Goal: Task Accomplishment & Management: Complete application form

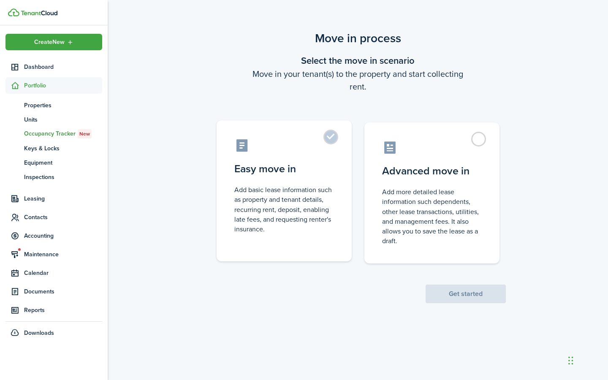
click at [331, 136] on label "Easy move in Add basic lease information such as property and tenant details, r…" at bounding box center [284, 190] width 135 height 141
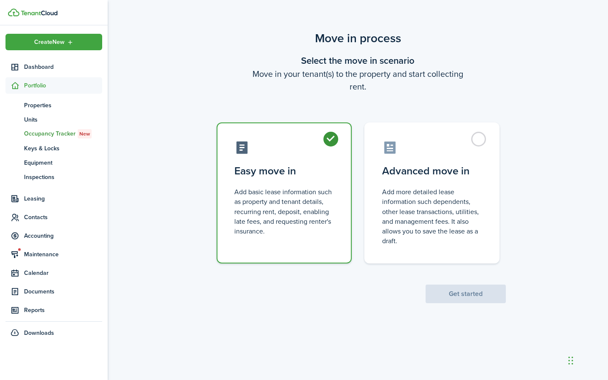
radio input "true"
click at [470, 293] on button "Get started" at bounding box center [465, 294] width 80 height 19
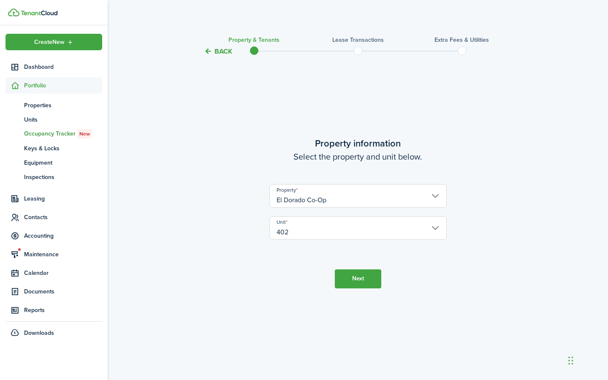
click at [355, 277] on button "Next" at bounding box center [358, 278] width 46 height 19
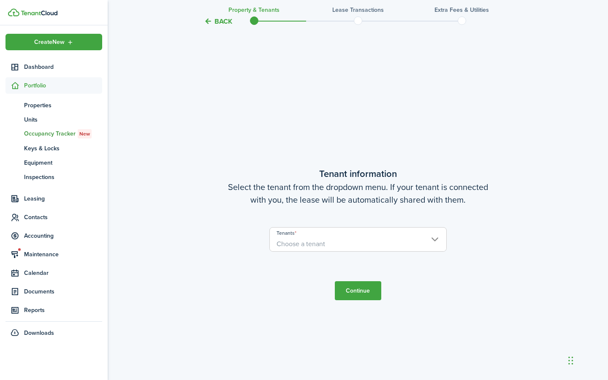
scroll to position [323, 0]
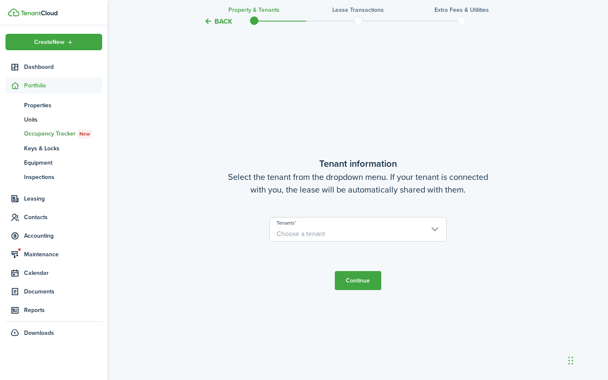
click at [335, 234] on span "Choose a tenant" at bounding box center [358, 234] width 176 height 14
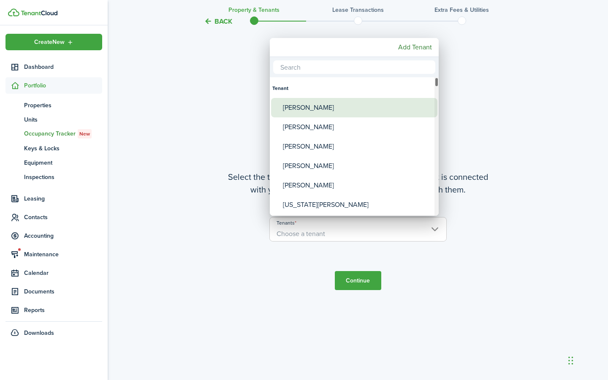
click at [309, 108] on div "[PERSON_NAME]" at bounding box center [357, 107] width 149 height 19
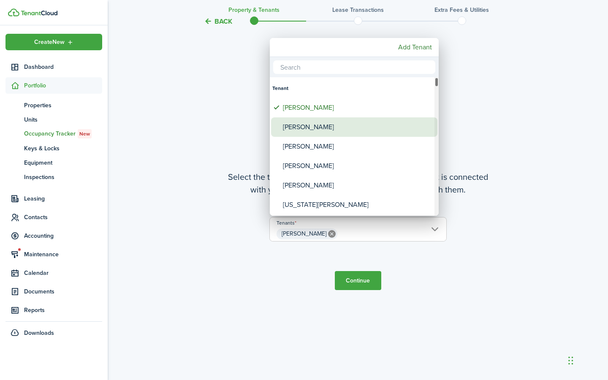
click at [310, 128] on div "[PERSON_NAME]" at bounding box center [357, 126] width 149 height 19
type input "[PERSON_NAME], [PERSON_NAME]"
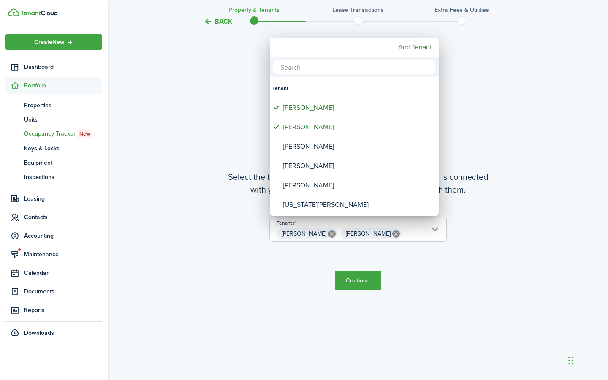
click at [353, 279] on div at bounding box center [303, 189] width 743 height 515
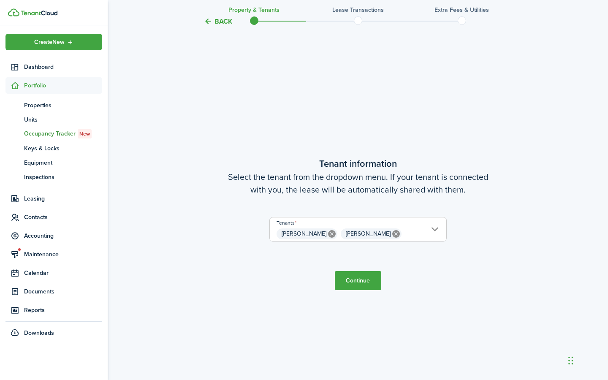
click at [357, 282] on button "Continue" at bounding box center [358, 280] width 46 height 19
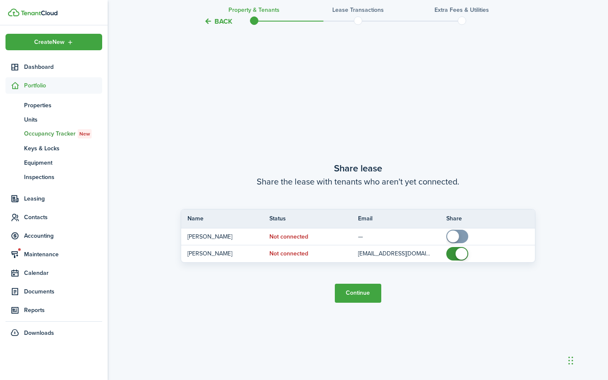
scroll to position [703, 0]
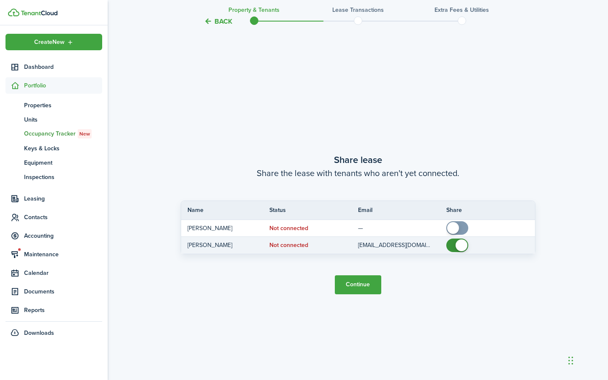
checkbox input "false"
click at [453, 246] on span at bounding box center [457, 245] width 8 height 14
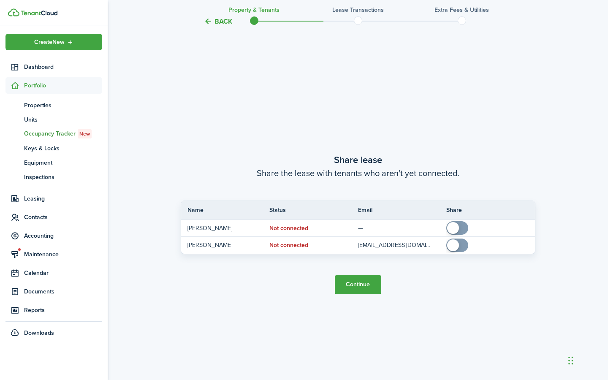
click at [351, 284] on button "Continue" at bounding box center [358, 284] width 46 height 19
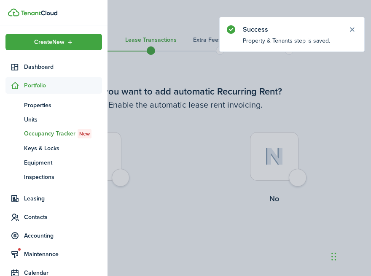
click at [192, 166] on container-opacity at bounding box center [185, 138] width 371 height 276
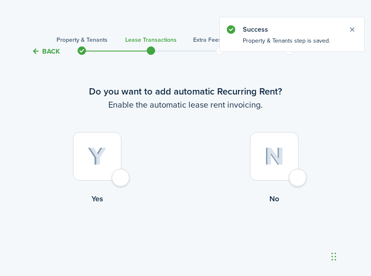
click at [296, 177] on div at bounding box center [274, 156] width 49 height 49
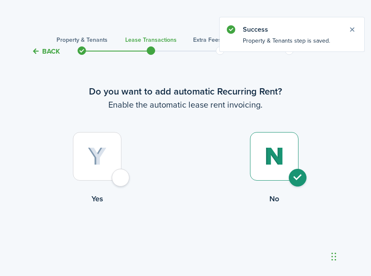
radio input "true"
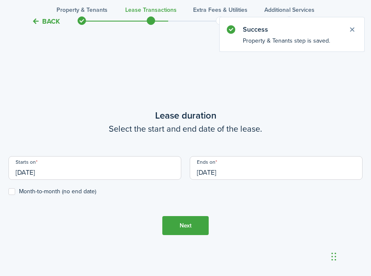
scroll to position [232, 0]
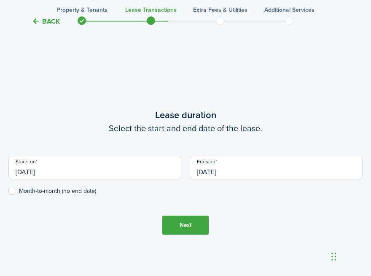
click at [114, 174] on input "[DATE]" at bounding box center [94, 168] width 173 height 24
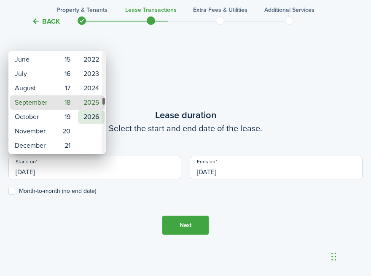
click at [95, 117] on mbsc-wheel-item "2026" at bounding box center [91, 117] width 27 height 14
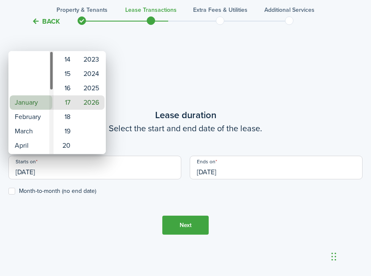
click at [32, 100] on mbsc-wheel-item "January" at bounding box center [31, 102] width 43 height 14
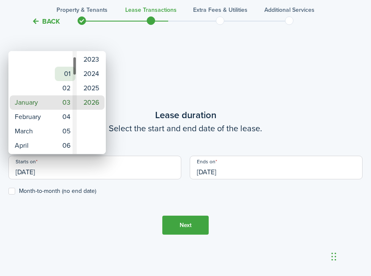
click at [65, 73] on mbsc-wheel-item "01" at bounding box center [65, 74] width 21 height 14
type input "[DATE]"
click at [91, 214] on div at bounding box center [185, 137] width 507 height 411
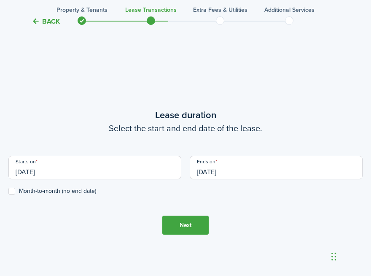
click at [201, 170] on input "[DATE]" at bounding box center [276, 168] width 173 height 24
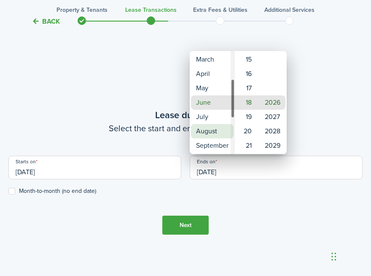
click at [211, 81] on mbsc-wheel-item "April" at bounding box center [212, 74] width 43 height 14
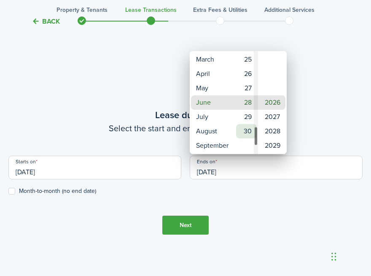
click at [249, 129] on mbsc-wheel-item "30" at bounding box center [246, 131] width 21 height 14
click at [110, 206] on div at bounding box center [185, 137] width 507 height 411
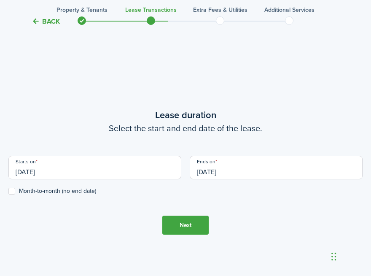
click at [224, 172] on input "[DATE]" at bounding box center [276, 168] width 173 height 24
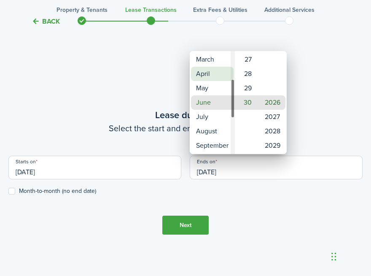
click at [204, 76] on mbsc-wheel-item "April" at bounding box center [212, 74] width 43 height 14
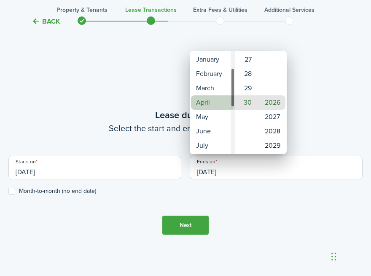
type input "[DATE]"
click at [119, 239] on div at bounding box center [185, 137] width 507 height 411
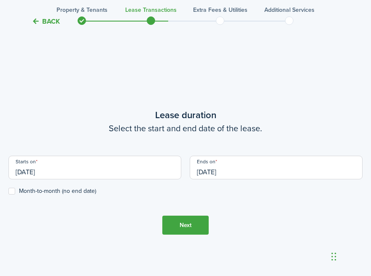
click at [187, 221] on button "Next" at bounding box center [186, 225] width 46 height 19
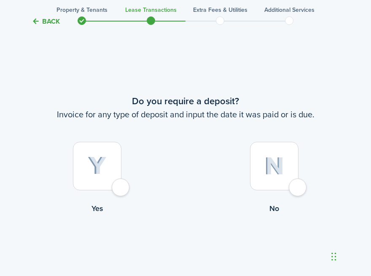
scroll to position [508, 0]
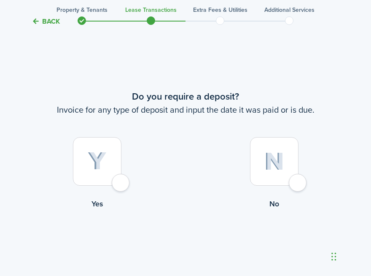
click at [118, 181] on div at bounding box center [97, 161] width 49 height 49
radio input "true"
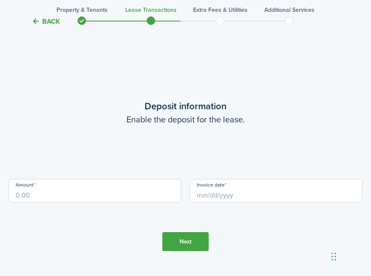
scroll to position [784, 0]
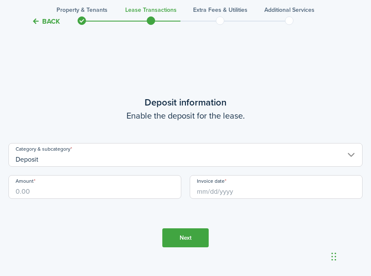
click at [107, 188] on input "Amount" at bounding box center [94, 187] width 173 height 24
click at [242, 190] on input "Invoice date" at bounding box center [276, 187] width 173 height 24
type input "$8,500.00"
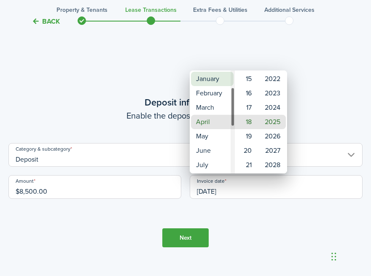
click at [209, 79] on mbsc-wheel-item "January" at bounding box center [212, 79] width 43 height 14
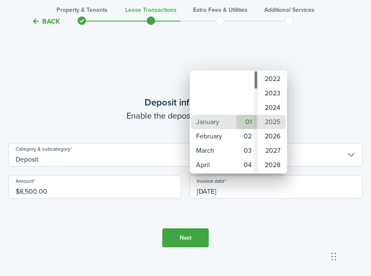
click at [247, 118] on mbsc-wheel-item "01" at bounding box center [246, 122] width 21 height 14
click at [247, 120] on mbsc-wheel-item "01" at bounding box center [246, 122] width 21 height 14
click at [274, 138] on mbsc-wheel-item "2026" at bounding box center [273, 136] width 27 height 14
type input "[DATE]"
click at [183, 237] on div at bounding box center [185, 137] width 507 height 411
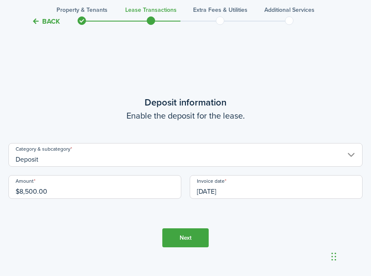
click at [178, 238] on button "Next" at bounding box center [186, 237] width 46 height 19
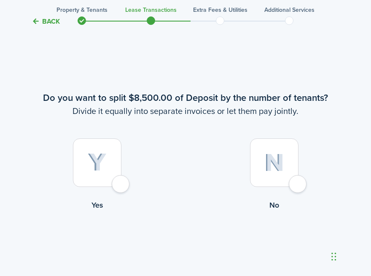
scroll to position [1060, 0]
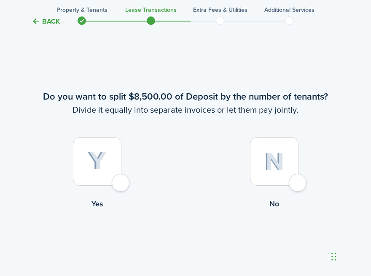
click at [297, 184] on div at bounding box center [274, 161] width 49 height 49
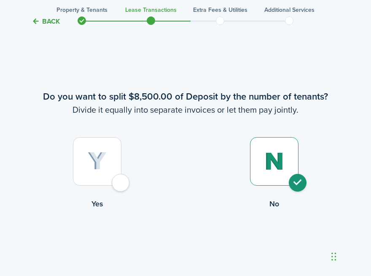
radio input "true"
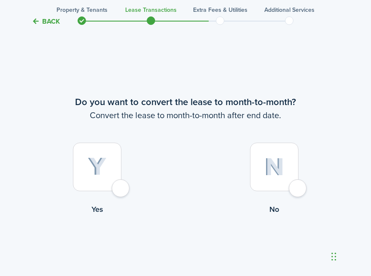
scroll to position [1336, 0]
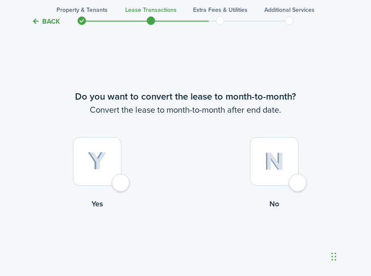
click at [299, 182] on div at bounding box center [274, 161] width 49 height 49
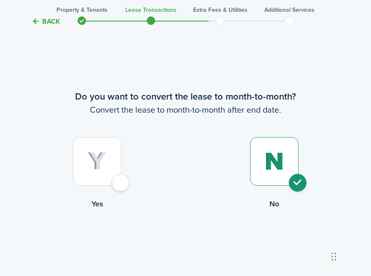
radio input "true"
click at [198, 249] on button "Continue" at bounding box center [186, 244] width 46 height 19
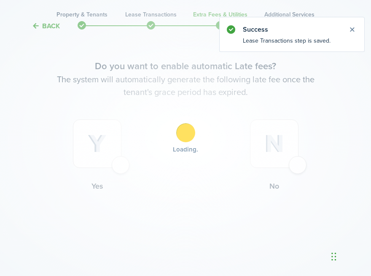
scroll to position [0, 0]
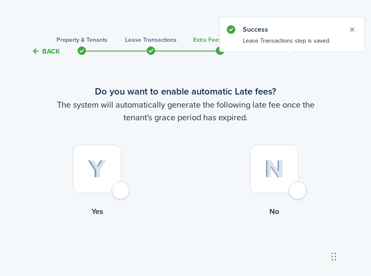
click at [120, 189] on div at bounding box center [97, 169] width 49 height 49
radio input "true"
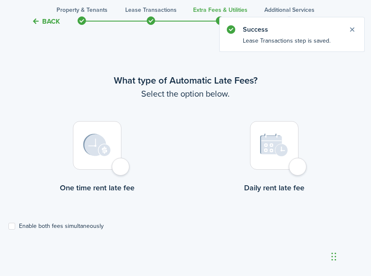
click at [119, 169] on div at bounding box center [97, 145] width 49 height 49
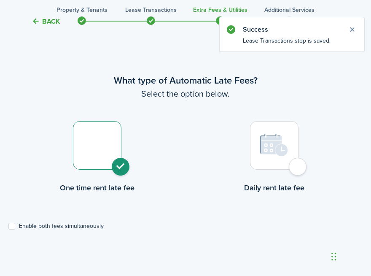
radio input "true"
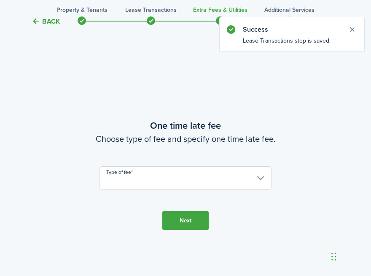
scroll to position [521, 0]
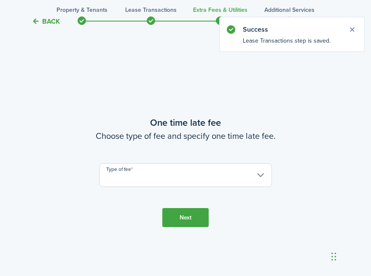
click at [128, 174] on input "Type of fee" at bounding box center [185, 175] width 173 height 24
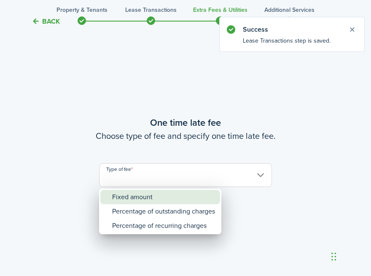
click at [131, 201] on div "Fixed amount" at bounding box center [163, 197] width 103 height 14
type input "Fixed amount"
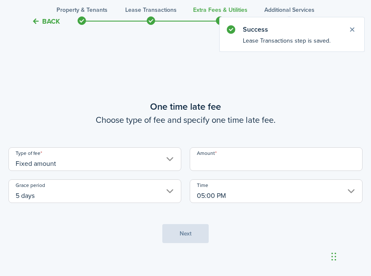
click at [106, 194] on input "5 days" at bounding box center [94, 191] width 173 height 24
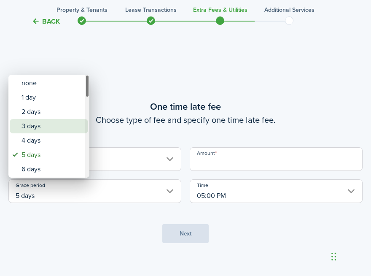
click at [36, 130] on div "3 days" at bounding box center [53, 126] width 62 height 14
type input "3 days"
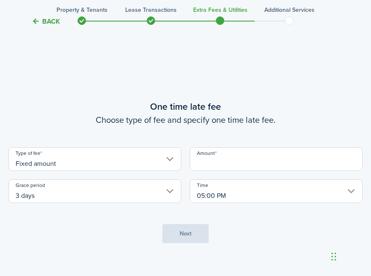
click at [206, 163] on input "Amount" at bounding box center [276, 159] width 173 height 24
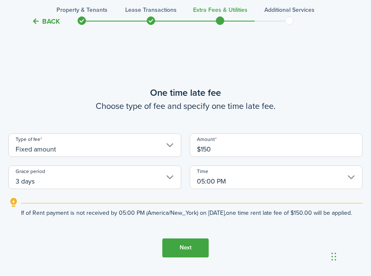
type input "$150.00"
click at [187, 252] on button "Next" at bounding box center [186, 247] width 46 height 19
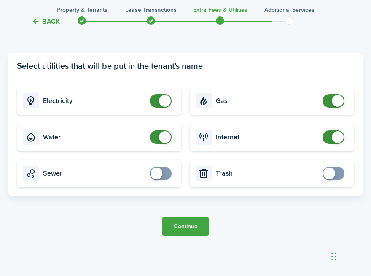
scroll to position [867, 0]
click at [191, 225] on button "Continue" at bounding box center [186, 226] width 46 height 19
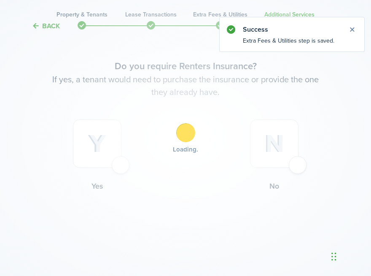
scroll to position [0, 0]
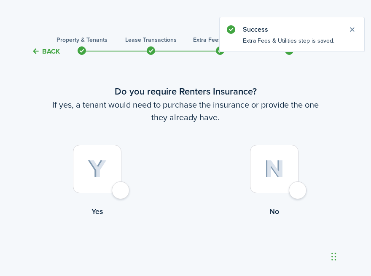
click at [299, 191] on div at bounding box center [274, 169] width 49 height 49
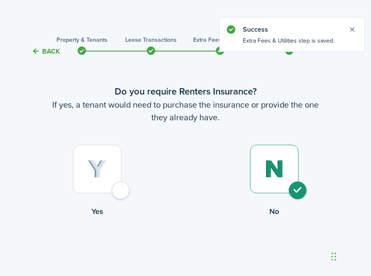
radio input "true"
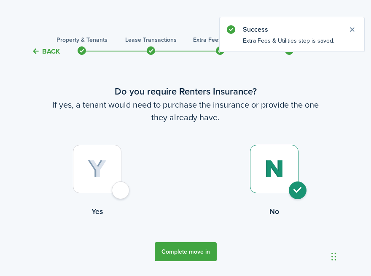
click at [188, 250] on button "Complete move in" at bounding box center [186, 251] width 62 height 19
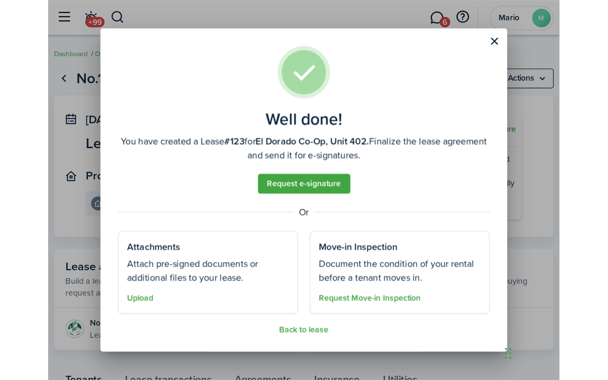
scroll to position [4, 0]
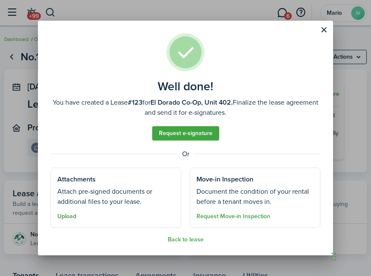
click at [62, 214] on button "Upload" at bounding box center [66, 216] width 19 height 7
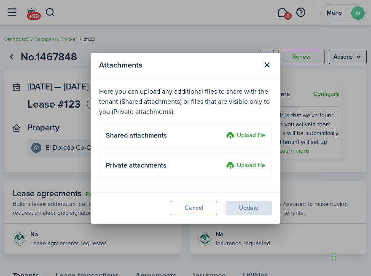
click at [239, 134] on label "Upload file" at bounding box center [245, 136] width 39 height 10
click at [223, 131] on input "Upload file" at bounding box center [223, 131] width 0 height 0
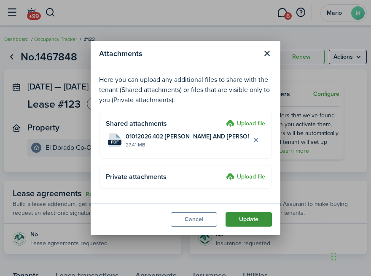
click at [247, 219] on button "Update" at bounding box center [249, 219] width 46 height 14
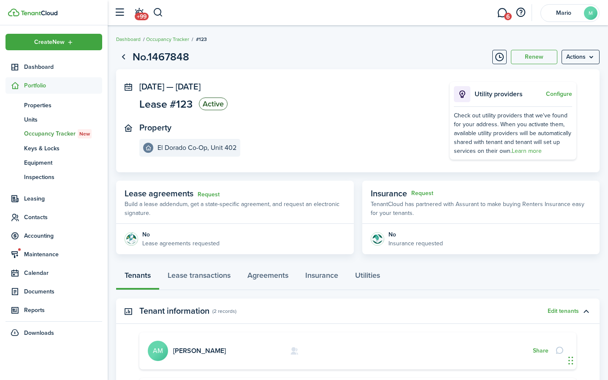
scroll to position [0, 0]
click at [33, 103] on span "Properties" at bounding box center [63, 105] width 78 height 9
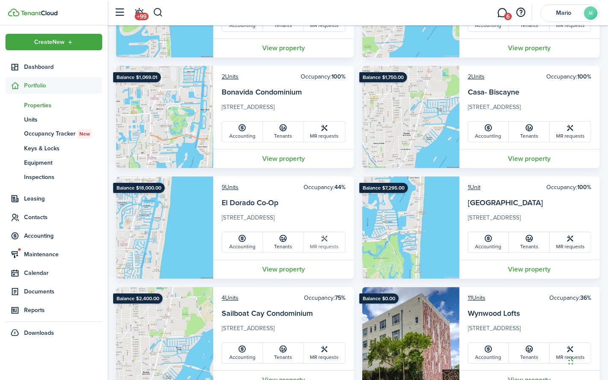
scroll to position [144, 0]
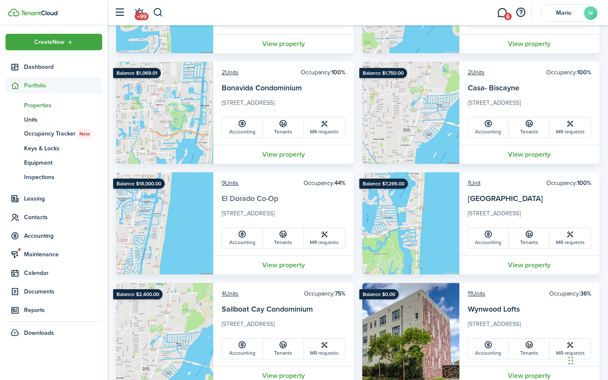
click at [243, 198] on link "El Dorado Co-Op" at bounding box center [250, 198] width 57 height 11
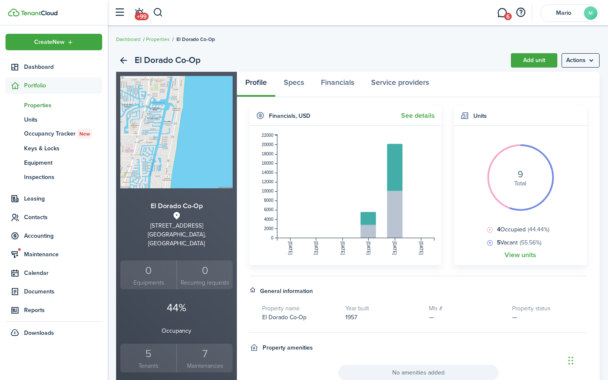
click at [501, 243] on span "5 Vacant (55.56%)" at bounding box center [518, 242] width 46 height 9
click at [515, 255] on link "View units" at bounding box center [520, 255] width 32 height 8
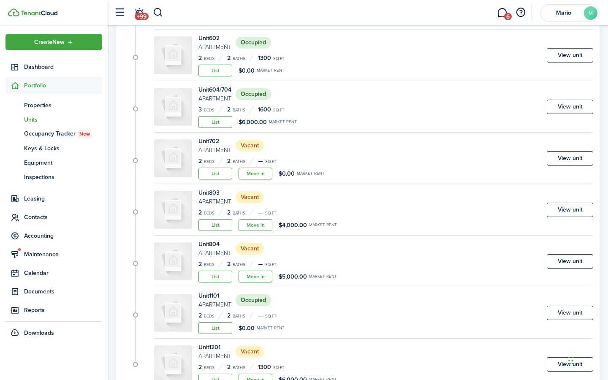
scroll to position [220, 0]
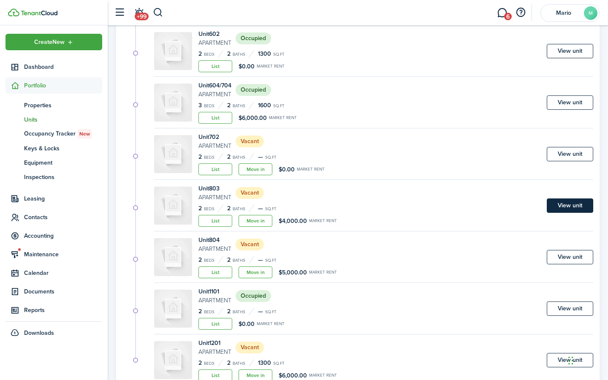
click at [563, 201] on link "View unit" at bounding box center [570, 205] width 46 height 14
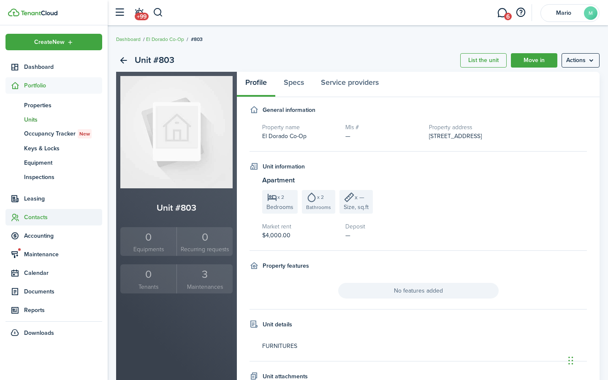
click at [30, 221] on span "Contacts" at bounding box center [63, 217] width 78 height 9
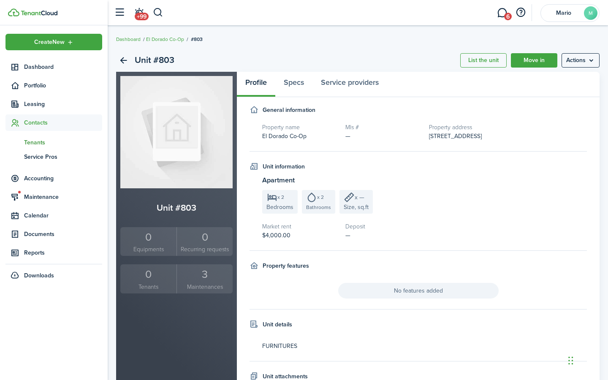
click at [32, 141] on span "Tenants" at bounding box center [63, 142] width 78 height 9
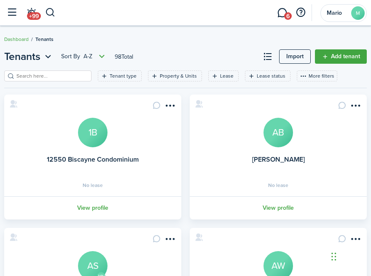
click at [139, 114] on card "[GEOGRAPHIC_DATA] 1B No lease View profile" at bounding box center [92, 157] width 177 height 125
click at [333, 13] on span "Mario" at bounding box center [337, 13] width 21 height 6
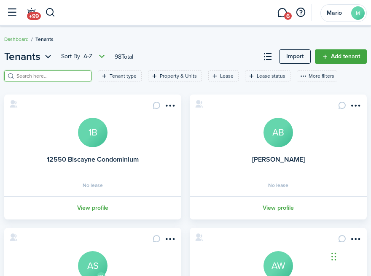
click at [71, 74] on input "search" at bounding box center [51, 76] width 74 height 8
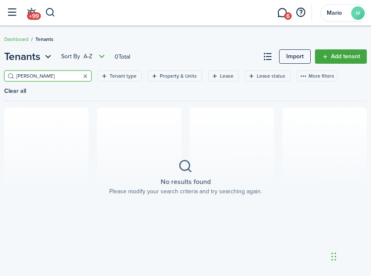
type input "[PERSON_NAME]"
click at [84, 76] on button "button" at bounding box center [85, 76] width 12 height 12
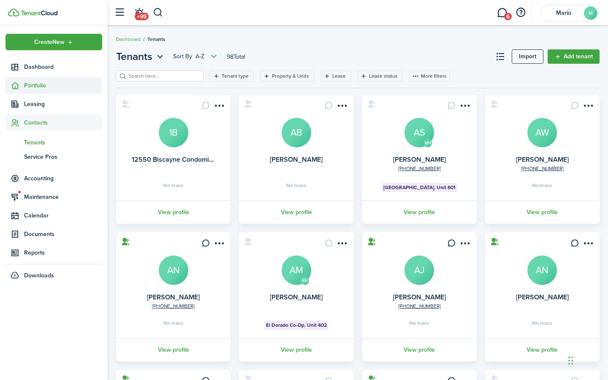
click at [38, 86] on span "Portfolio" at bounding box center [63, 85] width 78 height 9
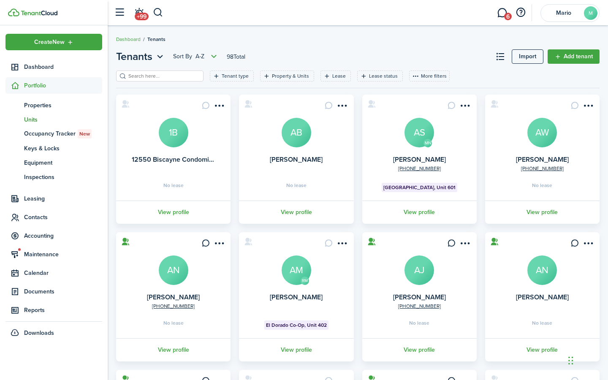
click at [37, 119] on span "Units" at bounding box center [63, 119] width 78 height 9
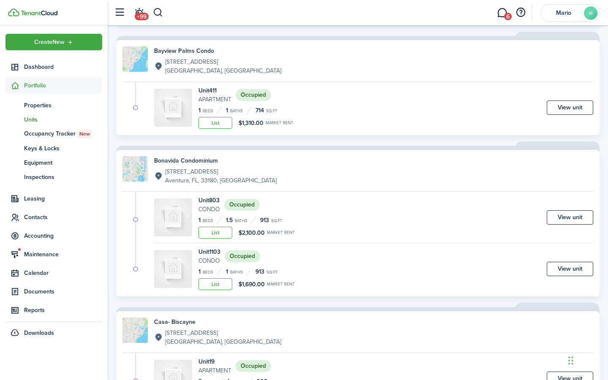
scroll to position [172, 0]
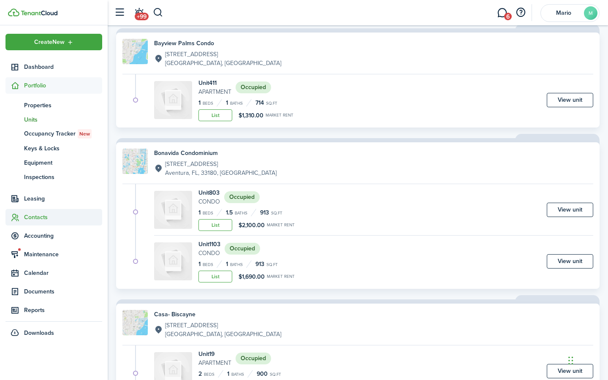
click at [34, 221] on span "Contacts" at bounding box center [63, 217] width 78 height 9
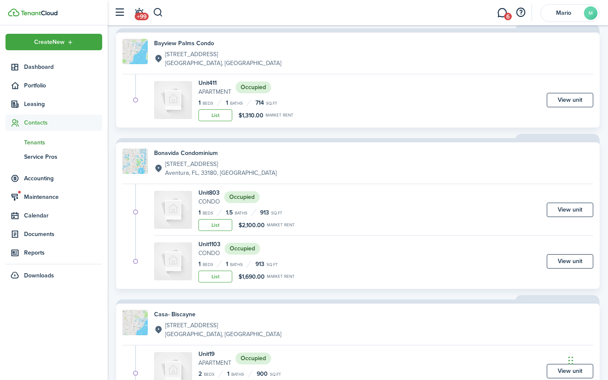
click at [29, 142] on span "Tenants" at bounding box center [63, 142] width 78 height 9
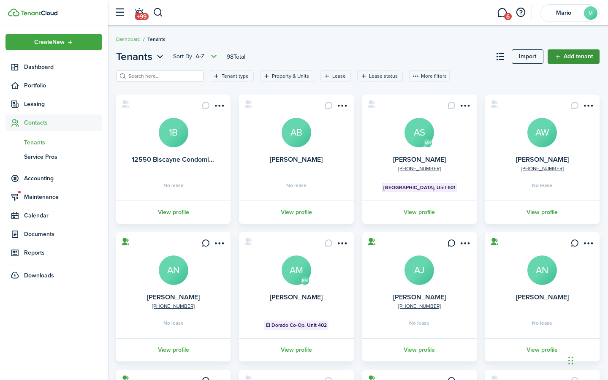
click at [571, 56] on link "Add tenant" at bounding box center [573, 56] width 52 height 14
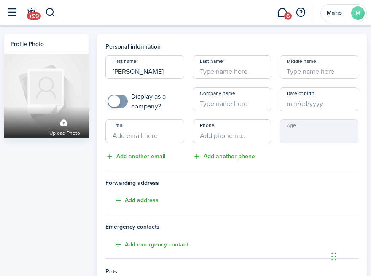
type input "[PERSON_NAME]"
type input "C"
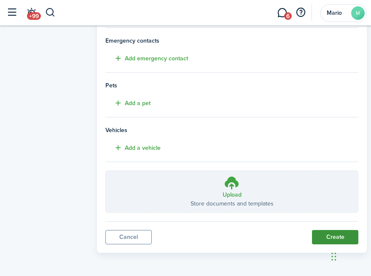
scroll to position [186, 0]
type input "Strong"
click at [327, 234] on button "Create" at bounding box center [335, 237] width 46 height 14
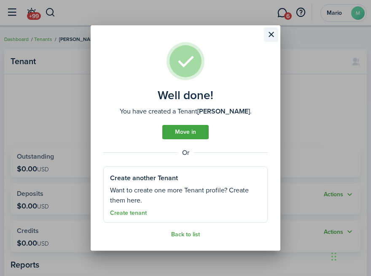
click at [271, 36] on button "Close modal" at bounding box center [271, 34] width 14 height 14
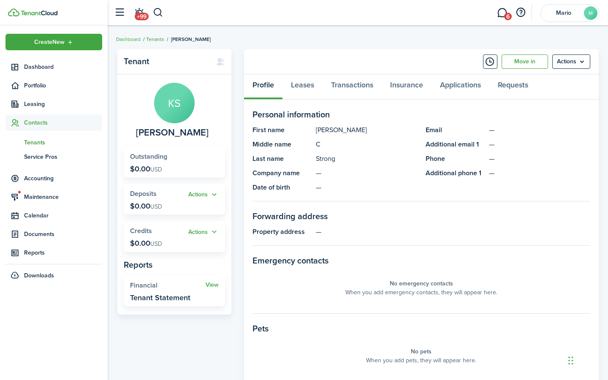
click at [153, 39] on link "Tenants" at bounding box center [155, 39] width 18 height 8
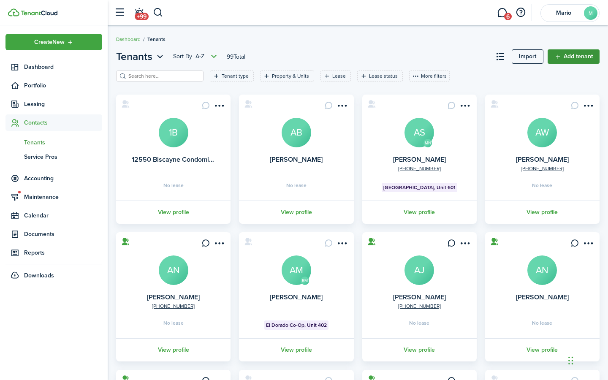
click at [574, 53] on link "Add tenant" at bounding box center [573, 56] width 52 height 14
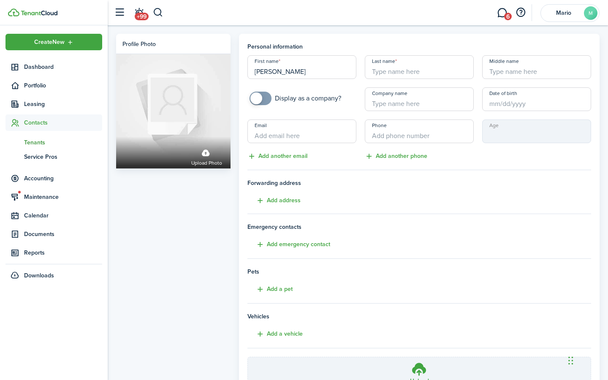
type input "[PERSON_NAME]"
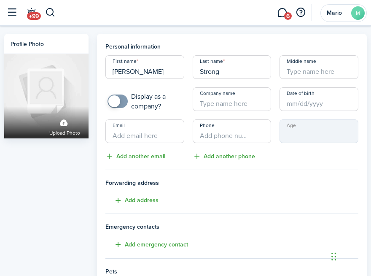
type input "Strong"
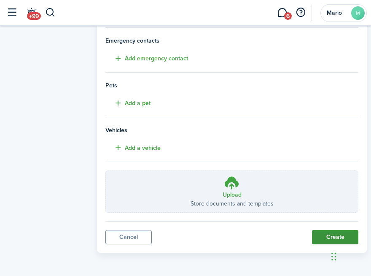
scroll to position [186, 0]
type input "M"
click at [332, 235] on button "Create" at bounding box center [335, 237] width 46 height 14
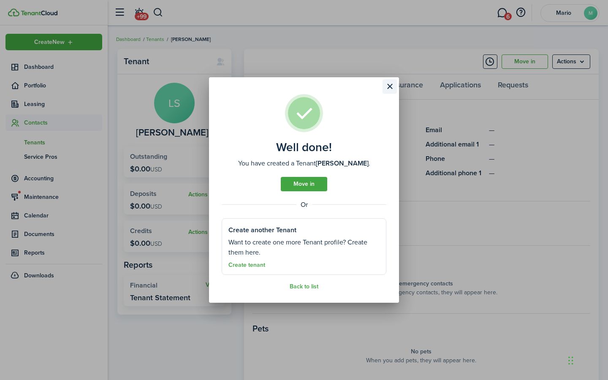
click at [387, 83] on button "Close modal" at bounding box center [389, 86] width 14 height 14
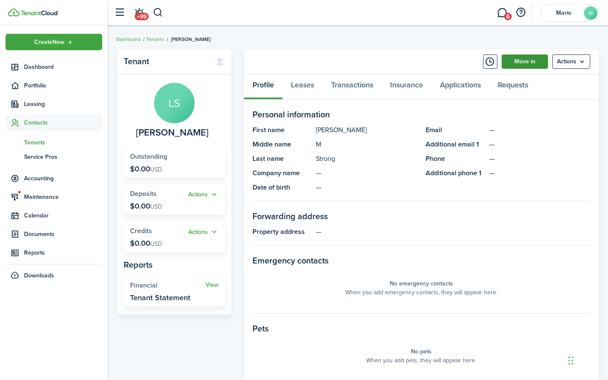
click at [517, 60] on link "Move in" at bounding box center [524, 61] width 46 height 14
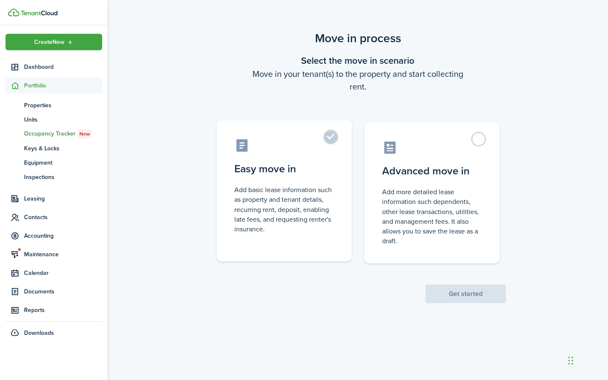
click at [328, 137] on label "Easy move in Add basic lease information such as property and tenant details, r…" at bounding box center [284, 190] width 135 height 141
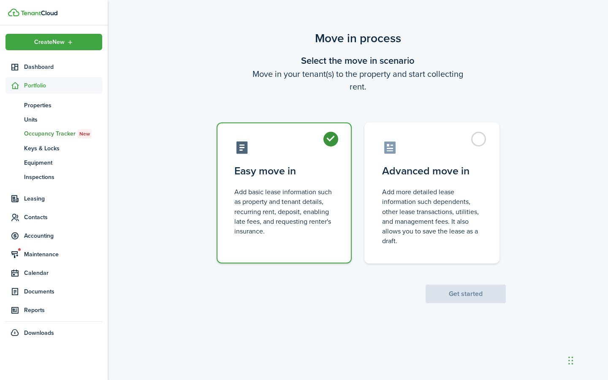
radio input "true"
click at [463, 291] on button "Get started" at bounding box center [465, 294] width 80 height 19
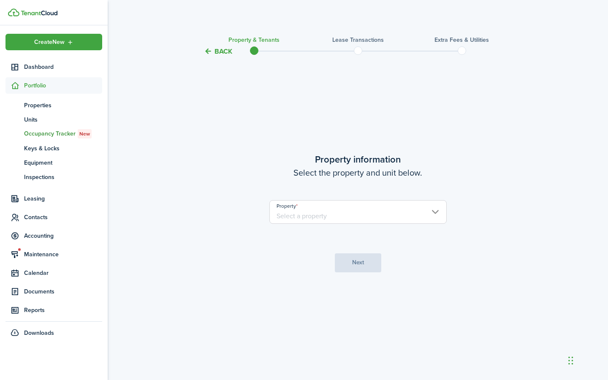
click at [308, 214] on input "Property" at bounding box center [357, 212] width 177 height 24
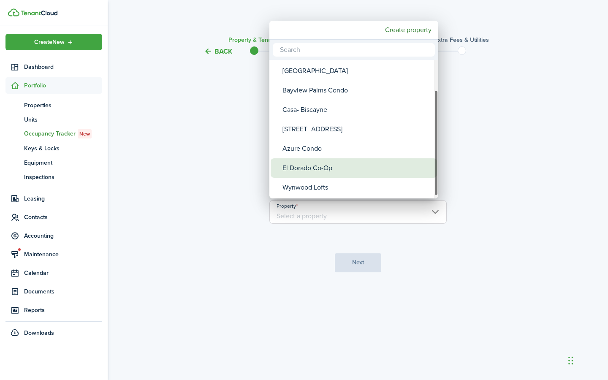
click at [299, 168] on div "El Dorado Co-Op" at bounding box center [356, 167] width 149 height 19
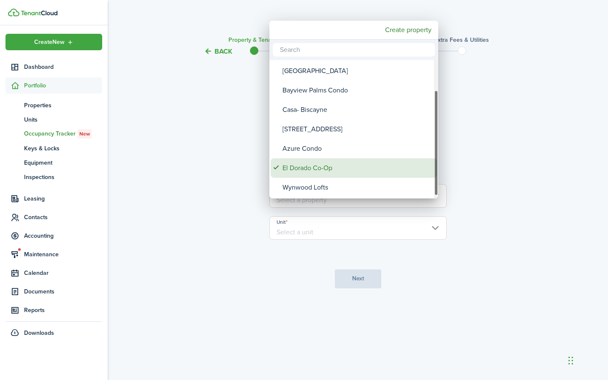
type input "El Dorado Co-Op"
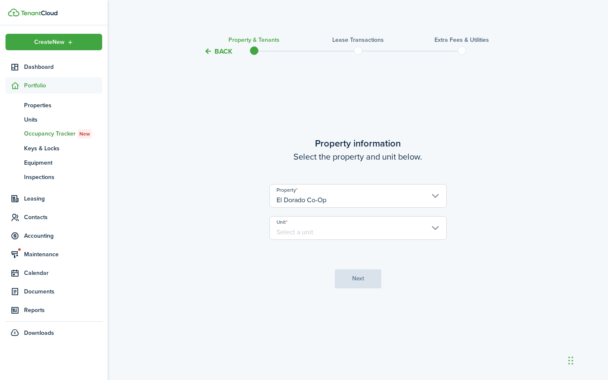
click at [308, 227] on input "Unit" at bounding box center [357, 228] width 177 height 24
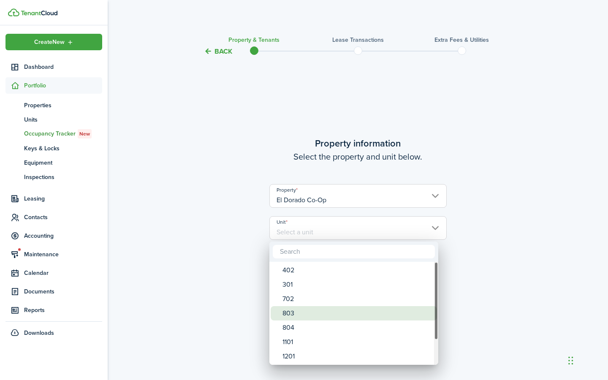
click at [304, 311] on div "803" at bounding box center [356, 313] width 149 height 14
type input "803"
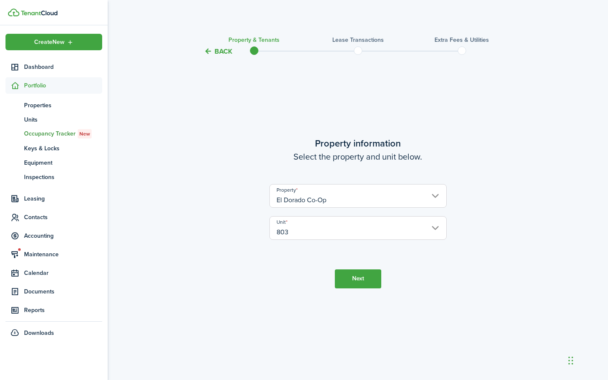
click at [350, 278] on button "Next" at bounding box center [358, 278] width 46 height 19
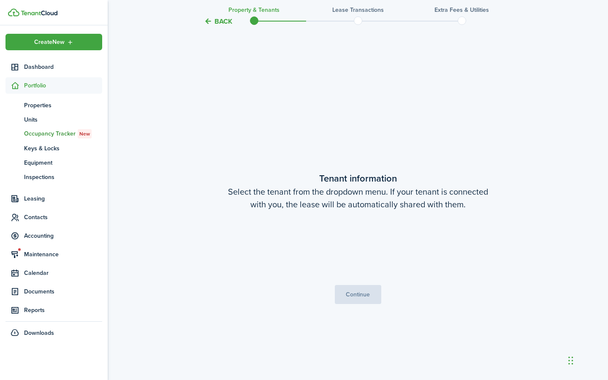
scroll to position [323, 0]
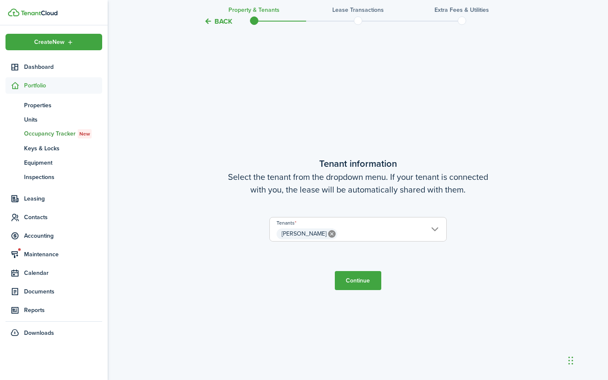
click at [355, 230] on span "[PERSON_NAME]" at bounding box center [358, 234] width 176 height 14
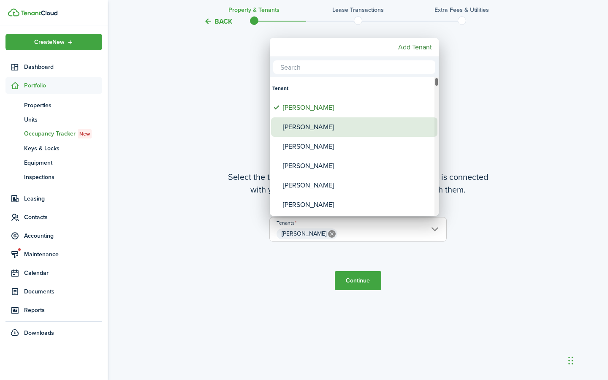
click at [290, 127] on div "[PERSON_NAME]" at bounding box center [357, 126] width 149 height 19
type input "[PERSON_NAME], [PERSON_NAME]"
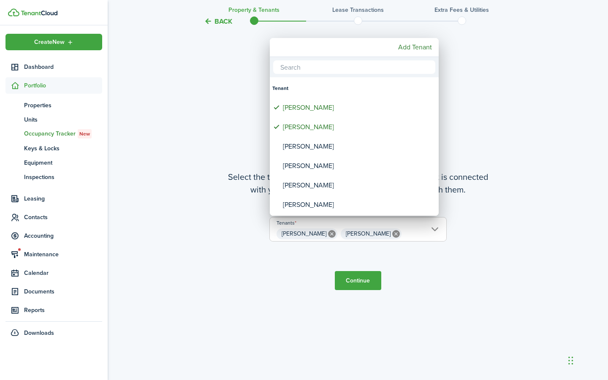
click at [362, 281] on div at bounding box center [303, 189] width 743 height 515
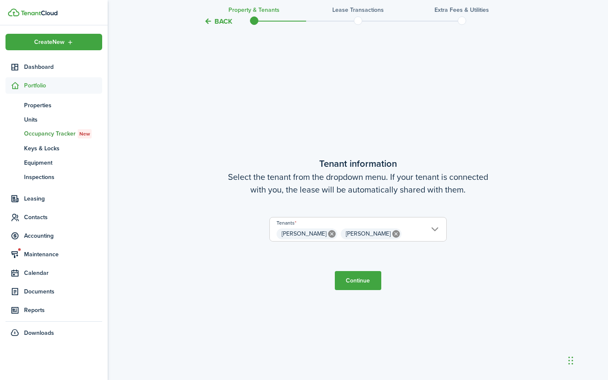
click at [362, 281] on button "Continue" at bounding box center [358, 280] width 46 height 19
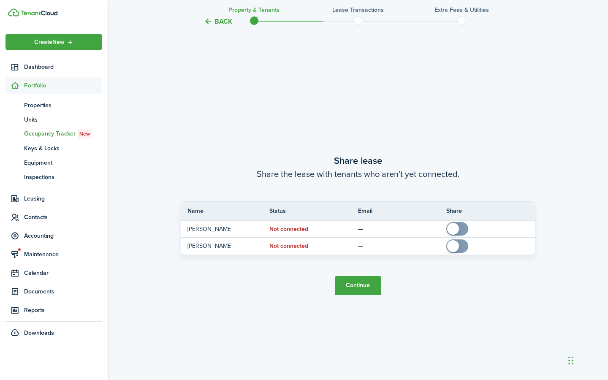
scroll to position [703, 0]
click at [366, 287] on button "Continue" at bounding box center [358, 284] width 46 height 19
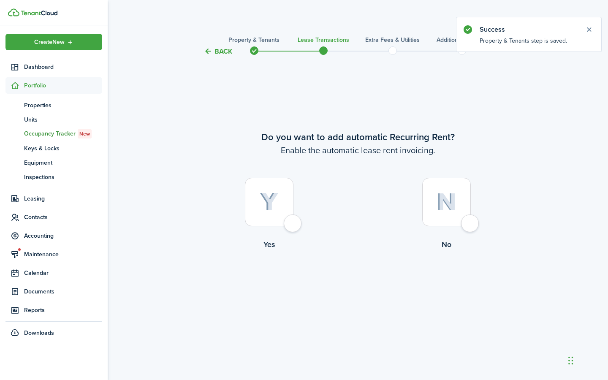
click at [467, 220] on div at bounding box center [446, 202] width 49 height 49
radio input "true"
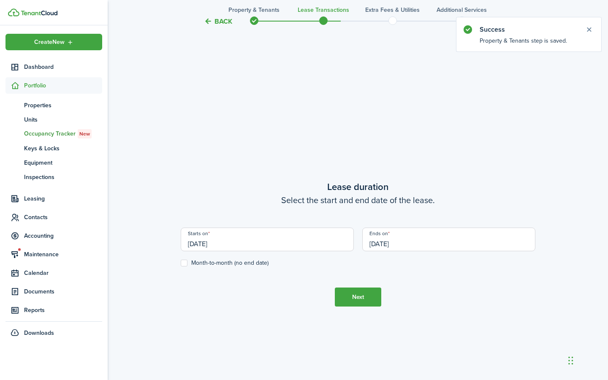
scroll to position [323, 0]
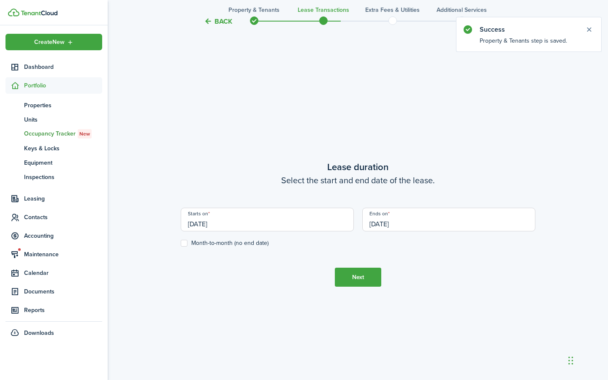
click at [262, 226] on input "[DATE]" at bounding box center [267, 220] width 173 height 24
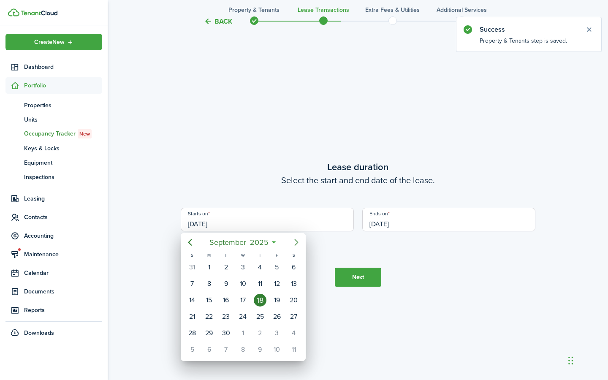
click at [292, 241] on icon "Next page" at bounding box center [296, 242] width 10 height 10
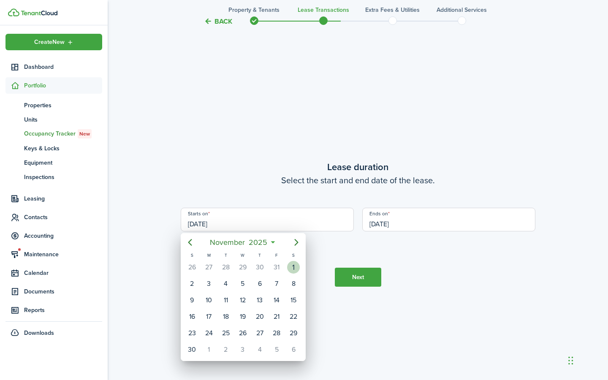
click at [290, 267] on div "1" at bounding box center [293, 267] width 13 height 13
type input "[DATE]"
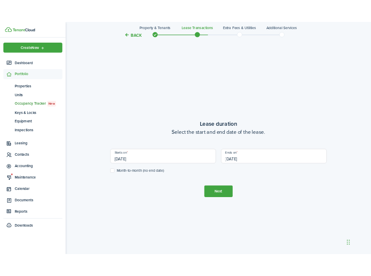
scroll to position [289, 0]
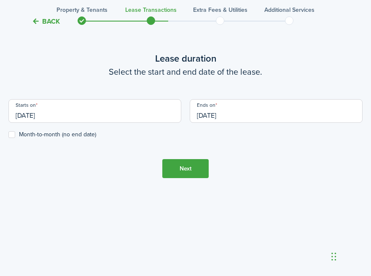
click at [254, 115] on input "[DATE]" at bounding box center [276, 111] width 173 height 24
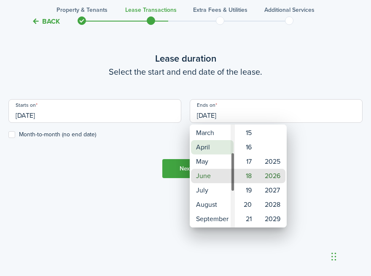
click at [206, 149] on mbsc-wheel-item "April" at bounding box center [212, 147] width 43 height 14
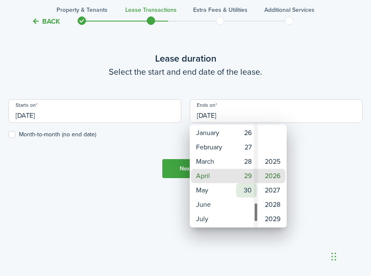
click at [247, 190] on mbsc-wheel-item "30" at bounding box center [246, 190] width 21 height 14
type input "[DATE]"
click at [109, 241] on div at bounding box center [185, 137] width 507 height 411
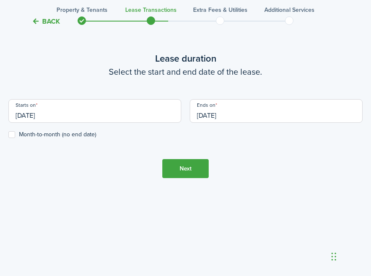
click at [182, 166] on button "Next" at bounding box center [186, 168] width 46 height 19
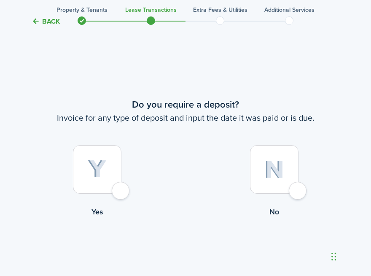
scroll to position [508, 0]
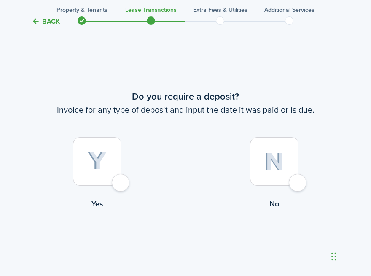
click at [122, 186] on div at bounding box center [97, 161] width 49 height 49
radio input "true"
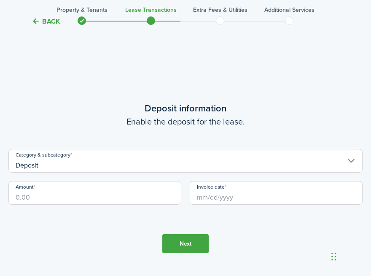
scroll to position [784, 0]
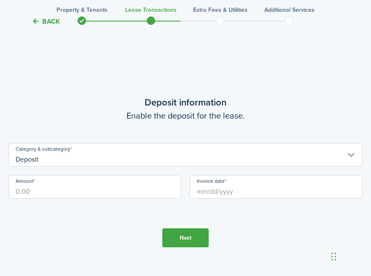
click at [130, 188] on input "Amount" at bounding box center [94, 187] width 173 height 24
click at [241, 188] on input "Invoice date" at bounding box center [276, 187] width 173 height 24
type input "$3,000.00"
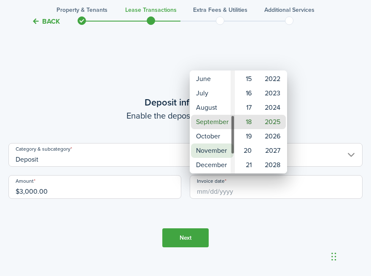
click at [207, 150] on mbsc-wheel-item "November" at bounding box center [212, 151] width 43 height 14
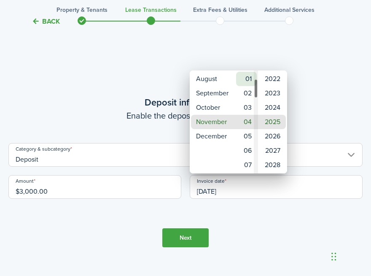
click at [245, 77] on mbsc-wheel-item "01" at bounding box center [246, 79] width 21 height 14
type input "[DATE]"
click at [183, 239] on div at bounding box center [185, 137] width 507 height 411
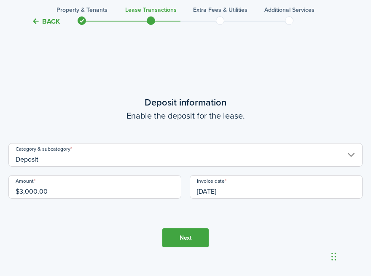
click at [180, 238] on button "Next" at bounding box center [186, 237] width 46 height 19
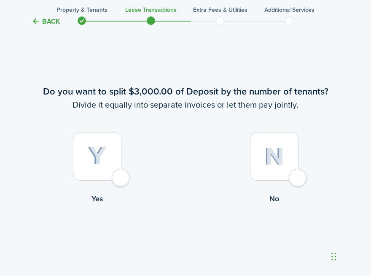
scroll to position [1071, 0]
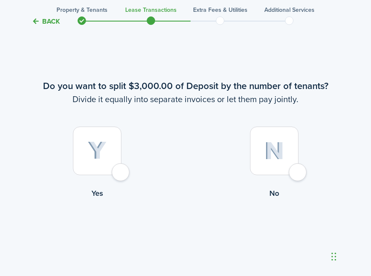
click at [297, 171] on div at bounding box center [274, 151] width 49 height 49
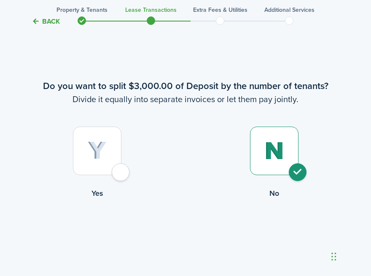
radio input "true"
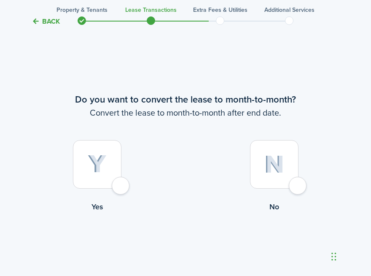
scroll to position [1336, 0]
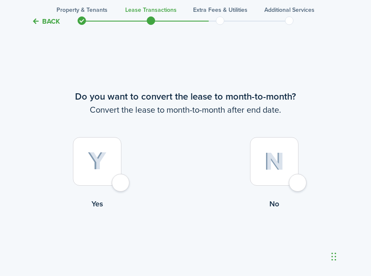
click at [299, 181] on div at bounding box center [274, 161] width 49 height 49
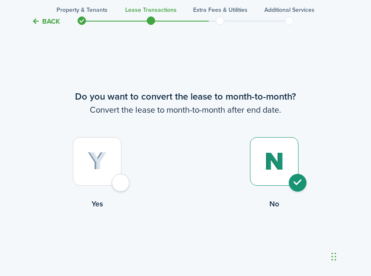
radio input "true"
click at [185, 244] on button "Continue" at bounding box center [186, 244] width 46 height 19
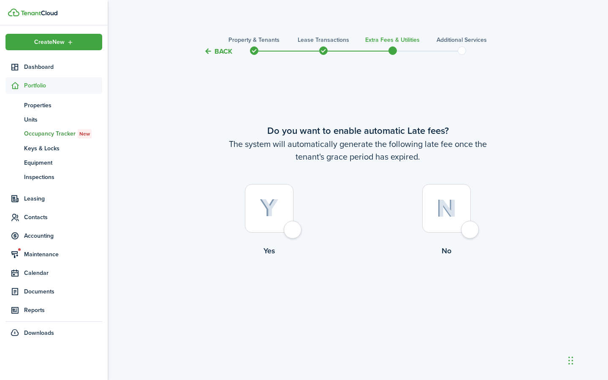
scroll to position [0, 0]
click at [293, 231] on div at bounding box center [269, 208] width 49 height 49
radio input "true"
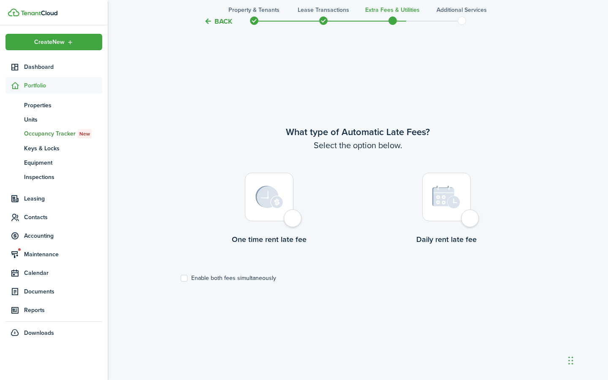
click at [290, 219] on div at bounding box center [269, 197] width 49 height 49
radio input "true"
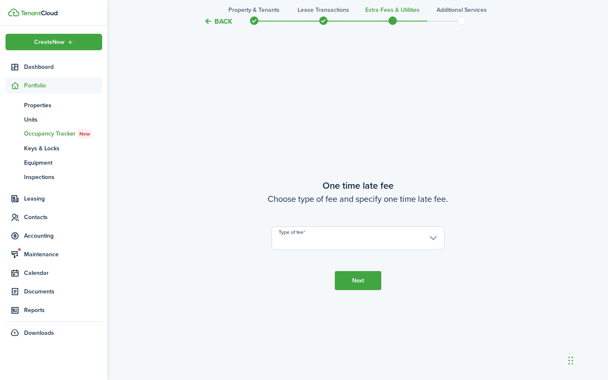
scroll to position [703, 0]
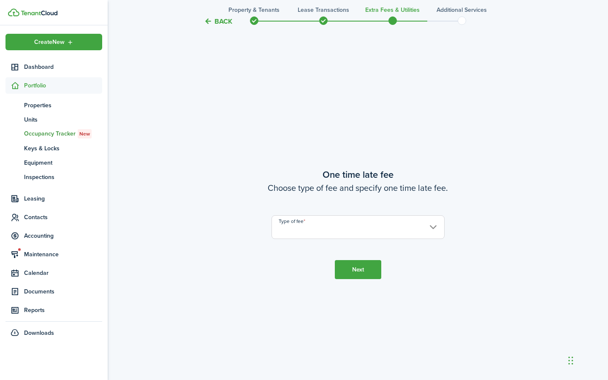
click at [305, 226] on input "Type of fee" at bounding box center [357, 227] width 173 height 24
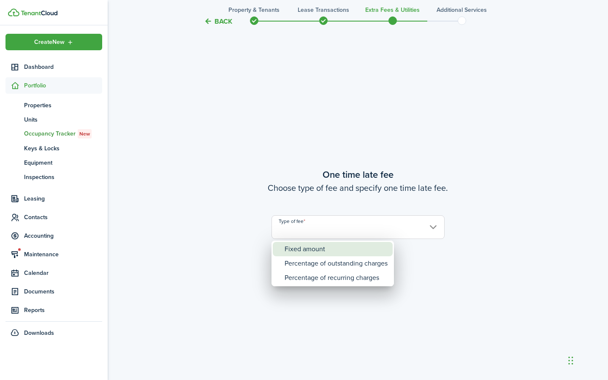
click at [301, 254] on div "Fixed amount" at bounding box center [336, 249] width 103 height 14
type input "Fixed amount"
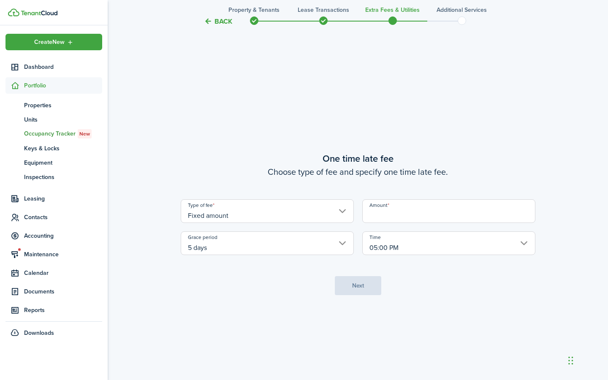
click at [261, 254] on input "5 days" at bounding box center [267, 243] width 173 height 24
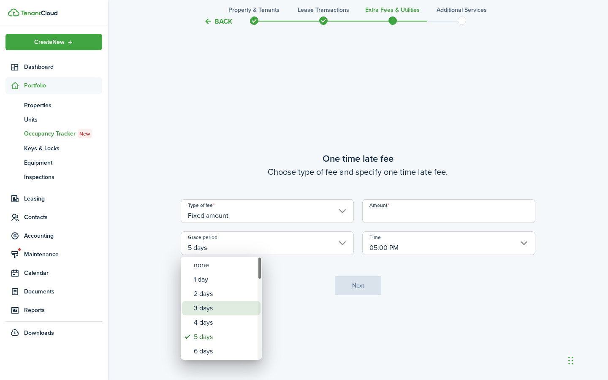
click at [215, 308] on div "3 days" at bounding box center [225, 308] width 62 height 14
type input "3 days"
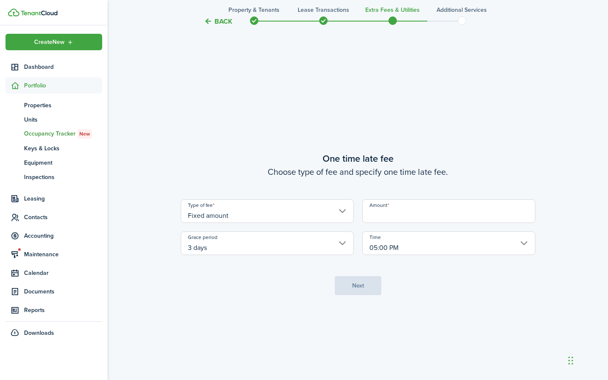
click at [377, 215] on input "Amount" at bounding box center [448, 211] width 173 height 24
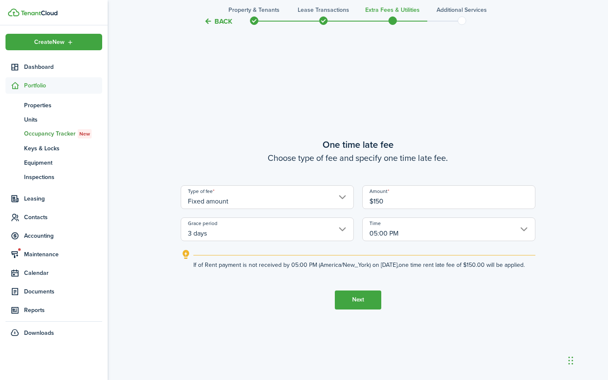
type input "$150.00"
click at [284, 295] on tc-wizard-step "One time late fee Choose type of fee and specify one time late fee. Type of fee…" at bounding box center [358, 223] width 355 height 380
click at [358, 301] on button "Next" at bounding box center [358, 299] width 46 height 19
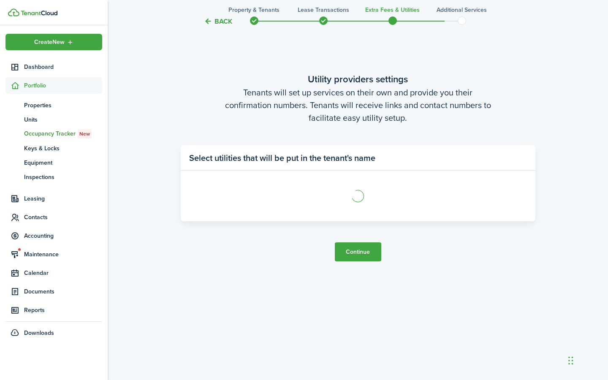
scroll to position [1140, 0]
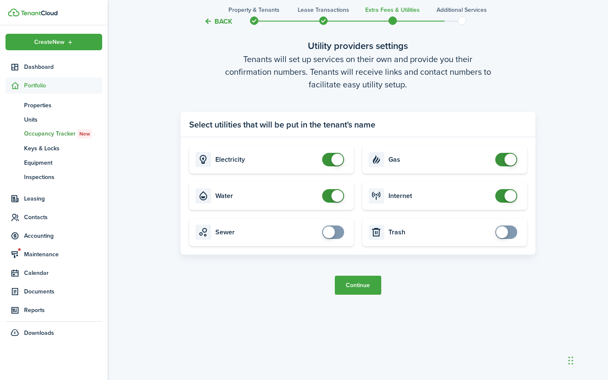
click at [357, 285] on button "Continue" at bounding box center [358, 285] width 46 height 19
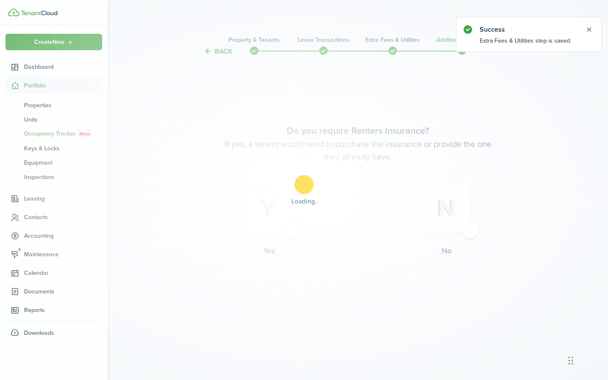
scroll to position [0, 0]
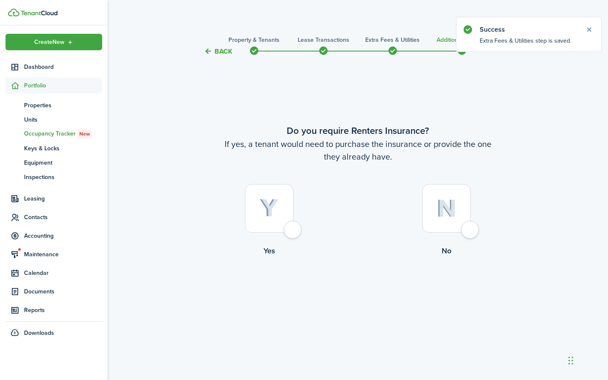
click at [466, 231] on div at bounding box center [446, 208] width 49 height 49
radio input "true"
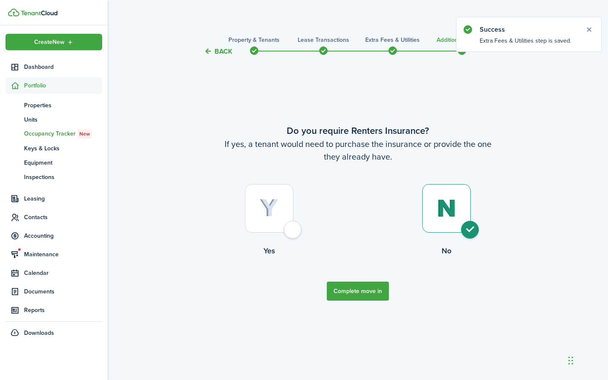
click at [357, 288] on button "Complete move in" at bounding box center [358, 291] width 62 height 19
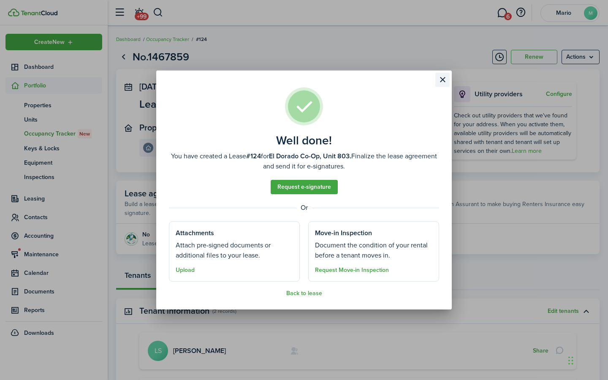
click at [444, 81] on button "Close modal" at bounding box center [442, 80] width 14 height 14
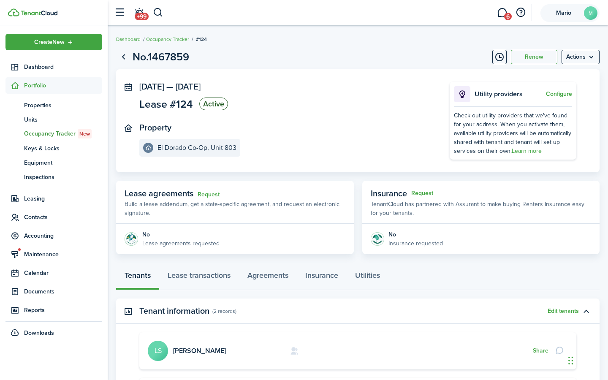
click at [564, 14] on span "Mario" at bounding box center [564, 13] width 34 height 6
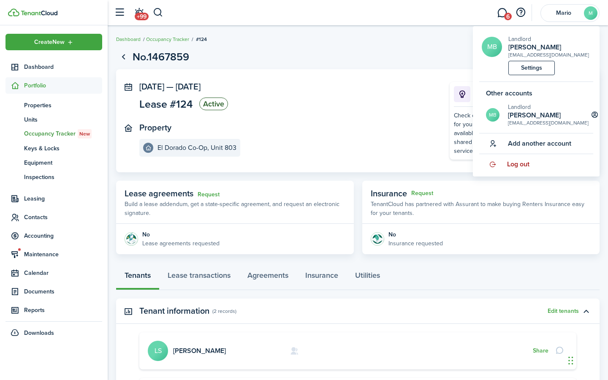
click at [519, 164] on span "Log out" at bounding box center [518, 164] width 22 height 8
